Goal: Information Seeking & Learning: Learn about a topic

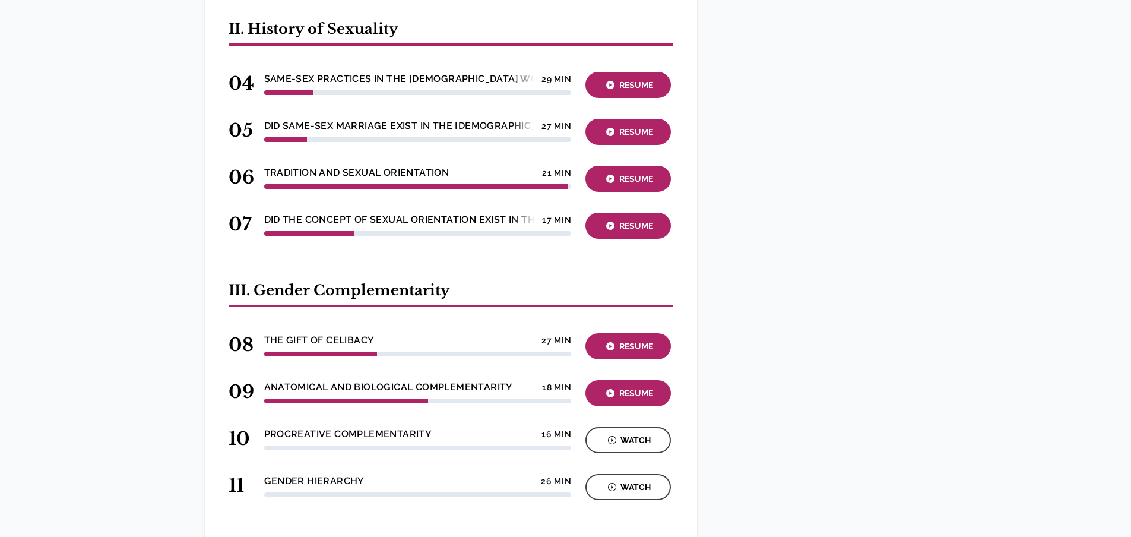
scroll to position [653, 0]
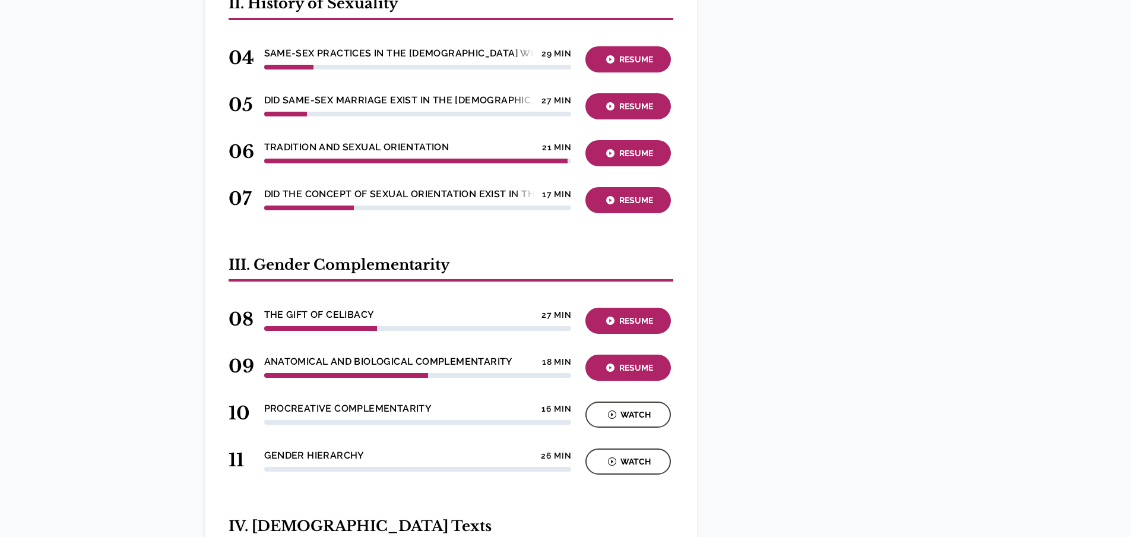
click at [637, 361] on div "Resume" at bounding box center [628, 368] width 78 height 14
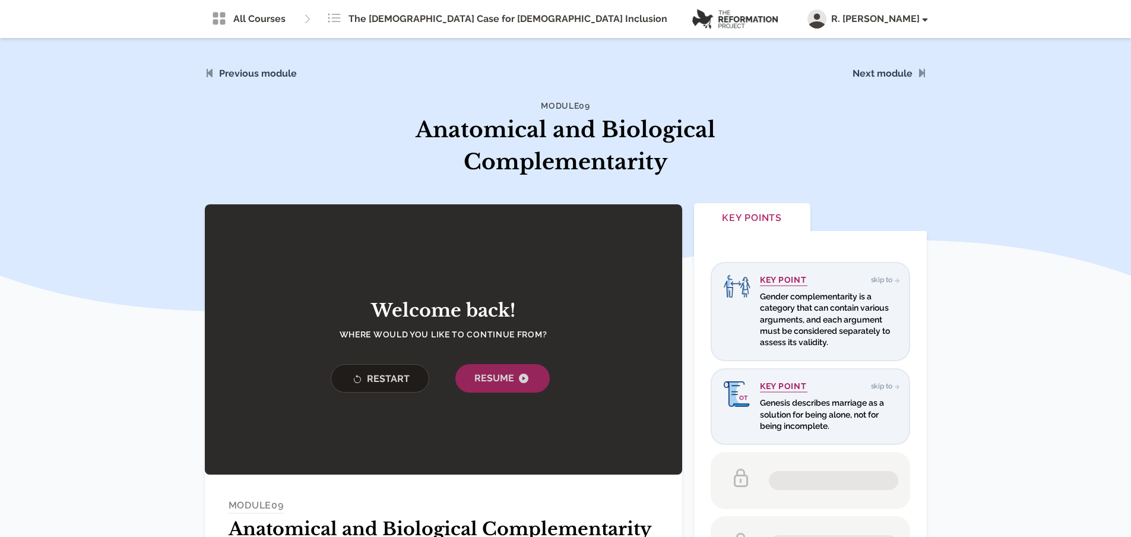
click at [515, 378] on span "Resume" at bounding box center [503, 378] width 56 height 14
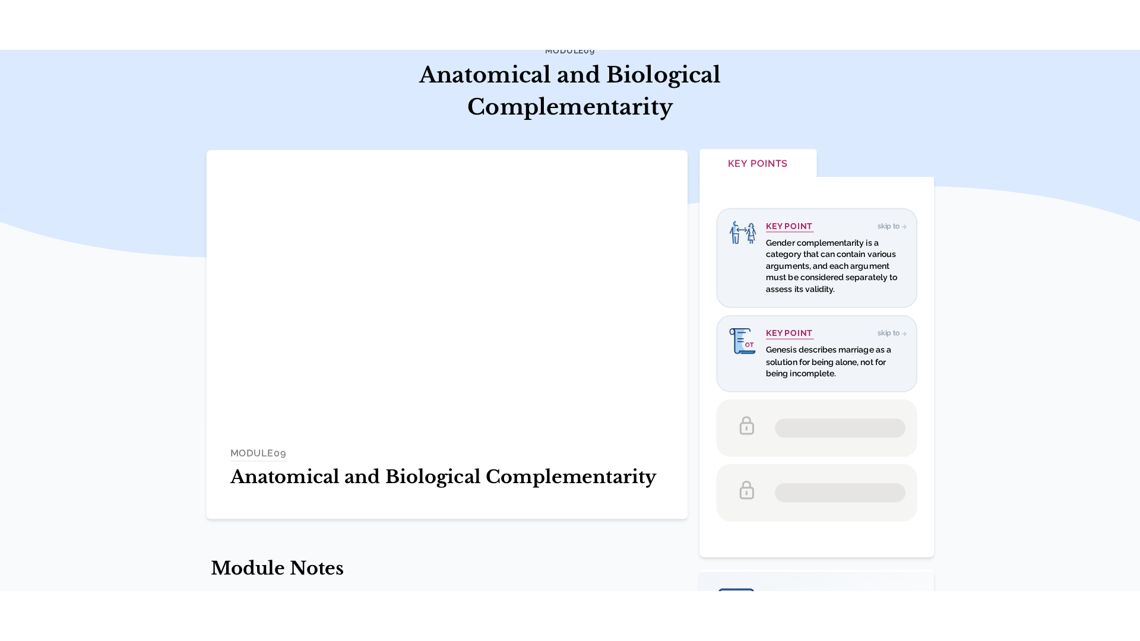
scroll to position [119, 0]
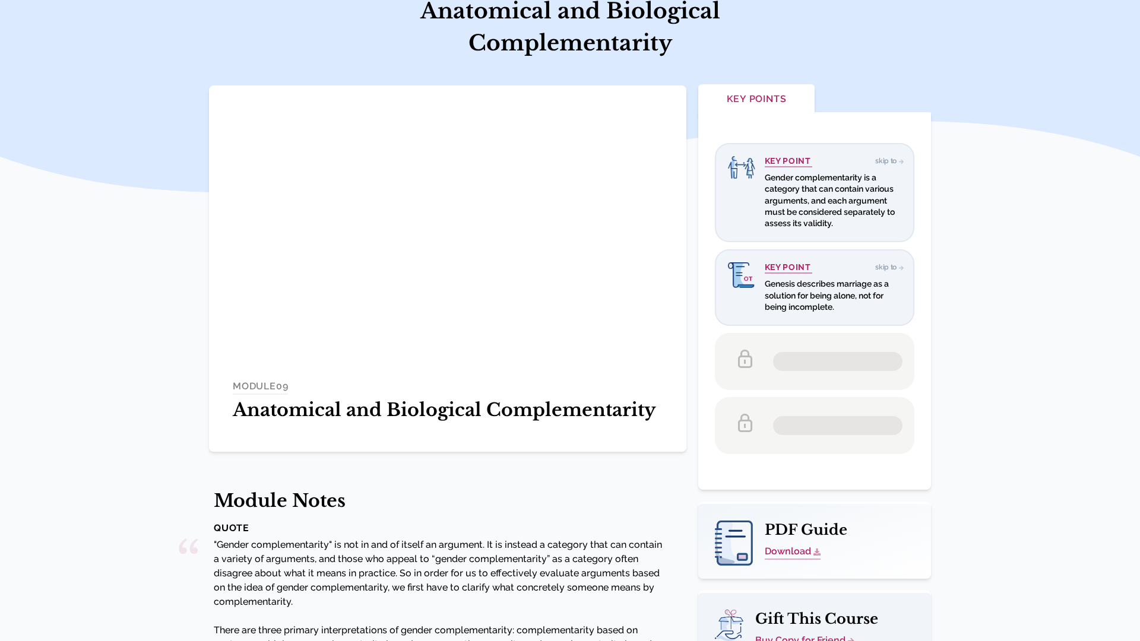
scroll to position [119, 0]
